Goal: Information Seeking & Learning: Learn about a topic

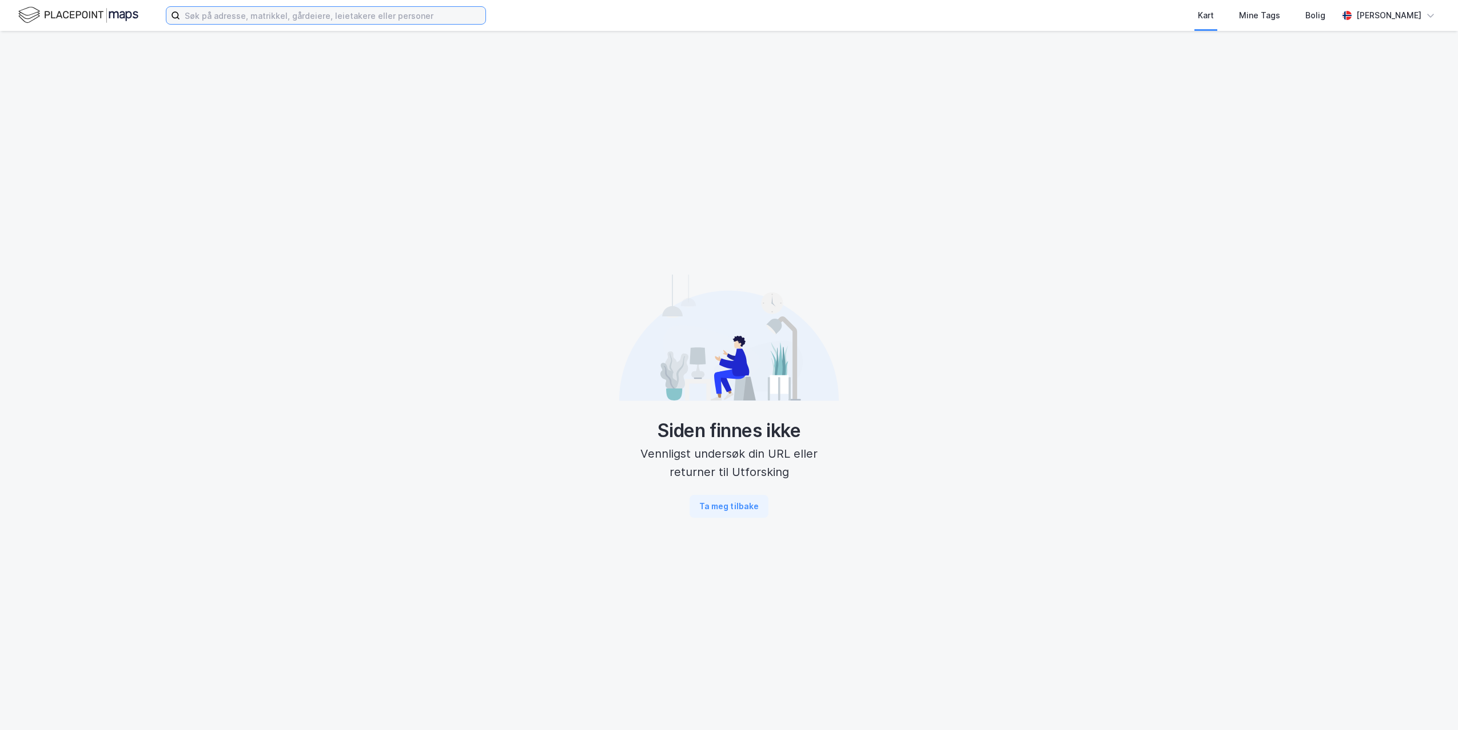
click at [283, 19] on input at bounding box center [332, 15] width 305 height 17
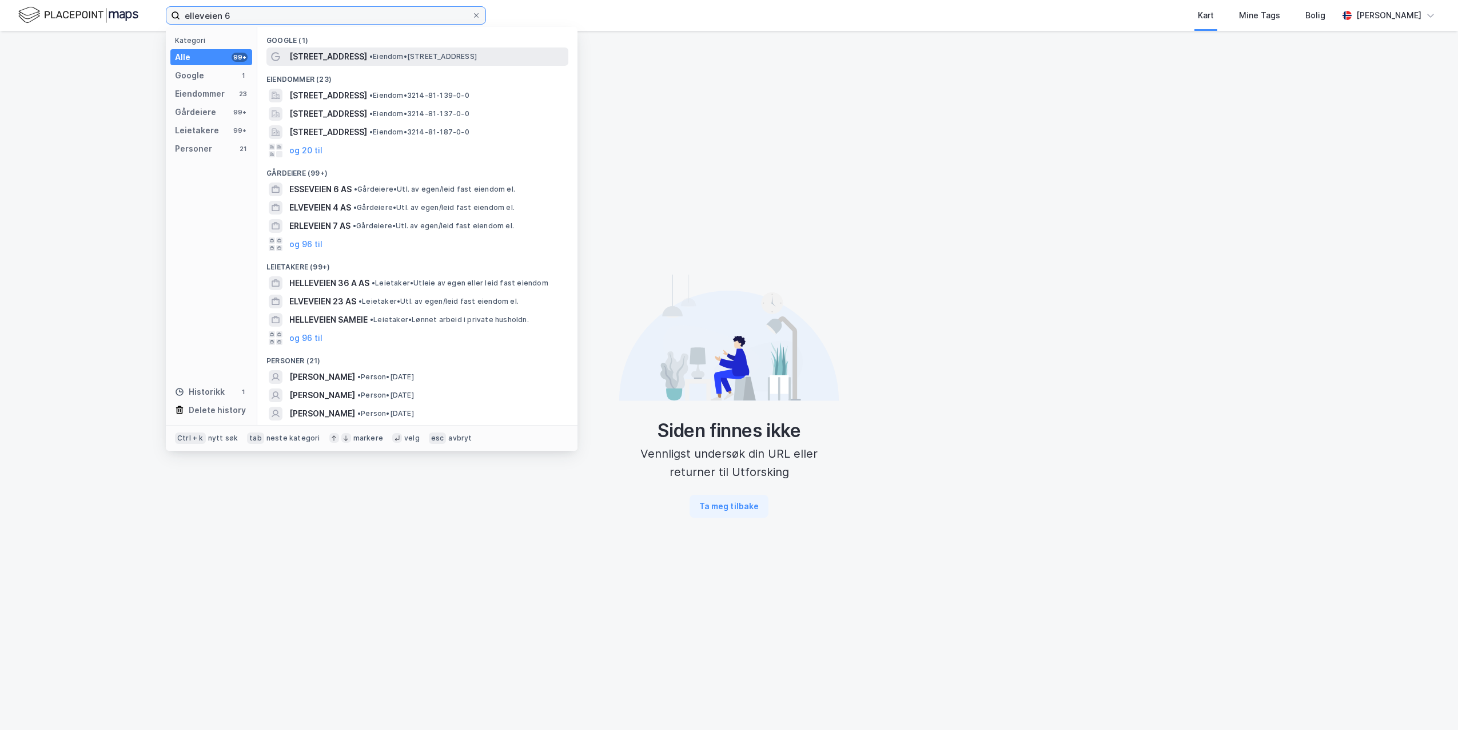
type input "elleveien 6"
click at [298, 54] on span "Elleveien 6" at bounding box center [328, 57] width 78 height 14
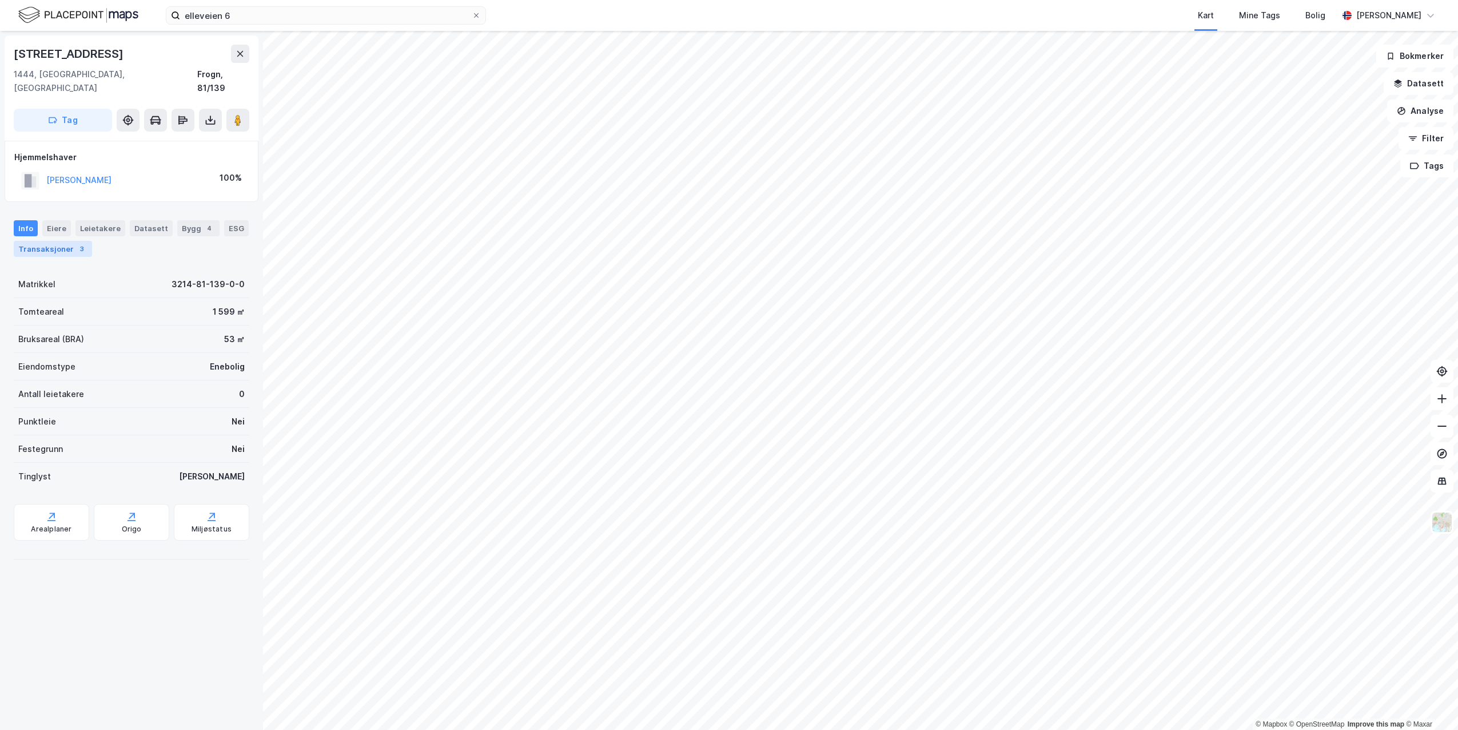
click at [68, 241] on div "Transaksjoner 3" at bounding box center [53, 249] width 78 height 16
